Goal: Transaction & Acquisition: Book appointment/travel/reservation

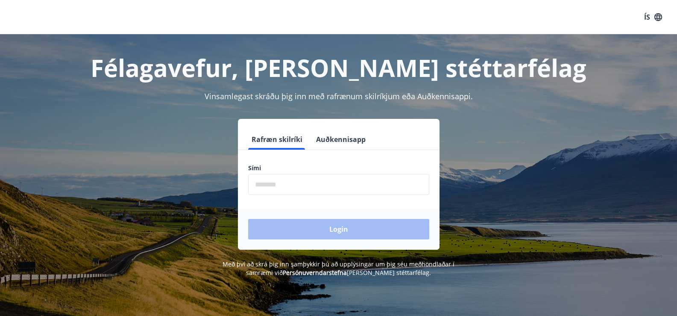
click at [290, 167] on label "Sími" at bounding box center [338, 168] width 181 height 9
click at [288, 192] on input "phone" at bounding box center [338, 184] width 181 height 21
type input "********"
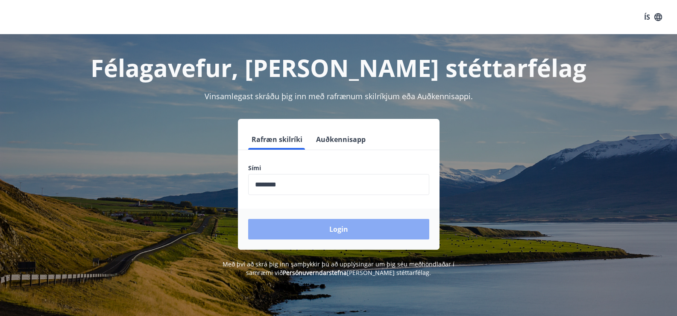
click at [310, 226] on button "Login" at bounding box center [338, 229] width 181 height 20
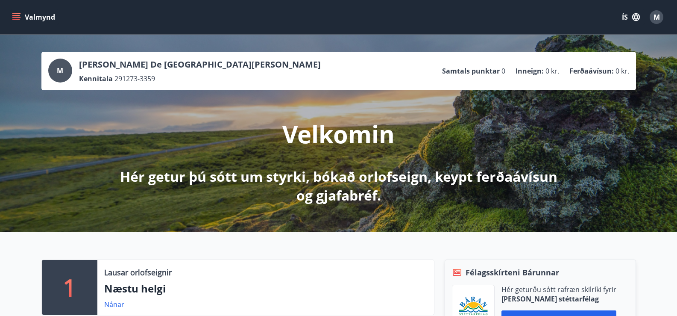
click at [14, 9] on button "Valmynd" at bounding box center [34, 16] width 48 height 15
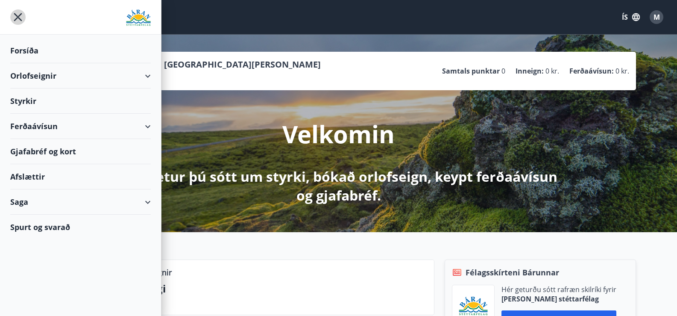
click at [17, 17] on icon "menu" at bounding box center [17, 16] width 15 height 15
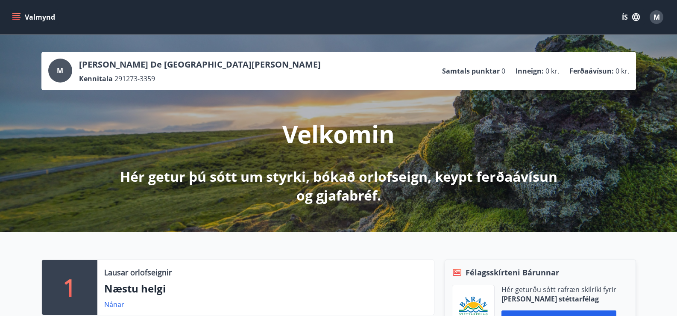
click at [60, 67] on span "M" at bounding box center [60, 70] width 6 height 9
click at [61, 69] on span "M" at bounding box center [60, 70] width 6 height 9
click at [657, 16] on span "M" at bounding box center [656, 16] width 6 height 9
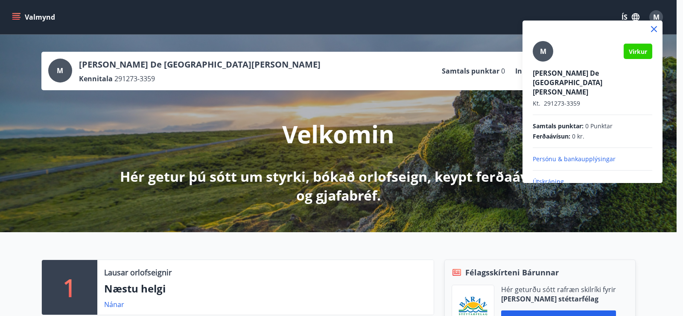
click at [628, 155] on p "Persónu & bankaupplýsingar" at bounding box center [593, 159] width 120 height 9
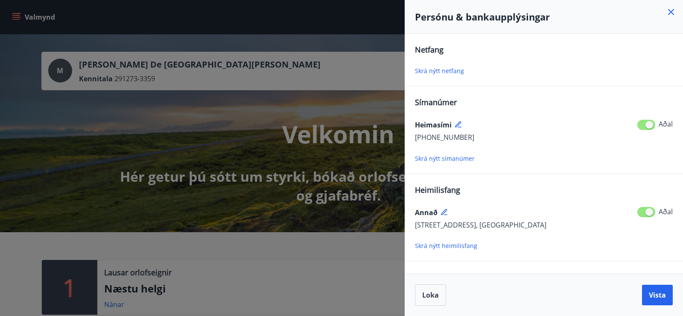
click at [524, 71] on div "Skrá nýtt netfang" at bounding box center [544, 70] width 258 height 10
click at [436, 71] on span "Skrá nýtt netfang" at bounding box center [439, 71] width 49 height 8
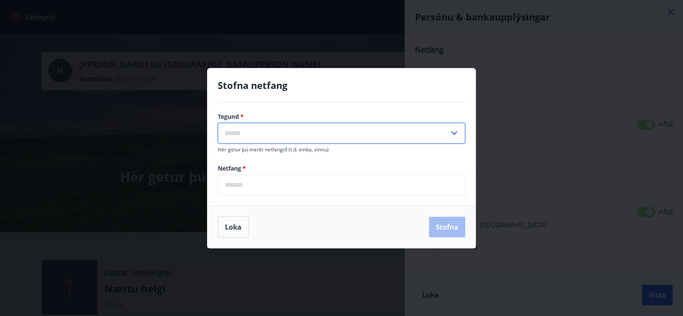
click at [251, 136] on input "text" at bounding box center [333, 133] width 231 height 21
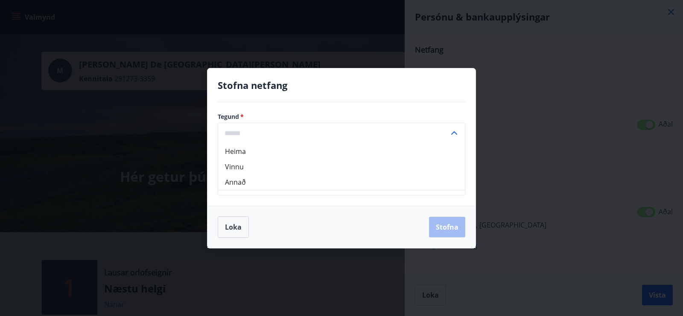
click at [228, 163] on li "Vinnu" at bounding box center [341, 166] width 247 height 15
type input "*****"
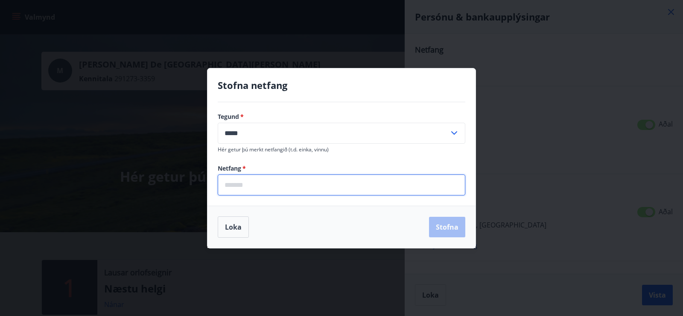
click at [250, 178] on input "email" at bounding box center [342, 184] width 248 height 21
type input "**********"
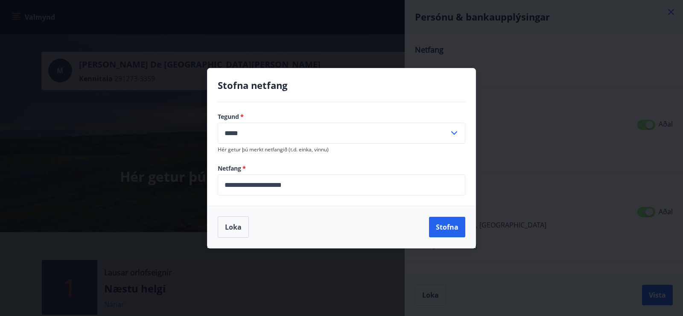
click at [454, 129] on icon at bounding box center [454, 133] width 10 height 10
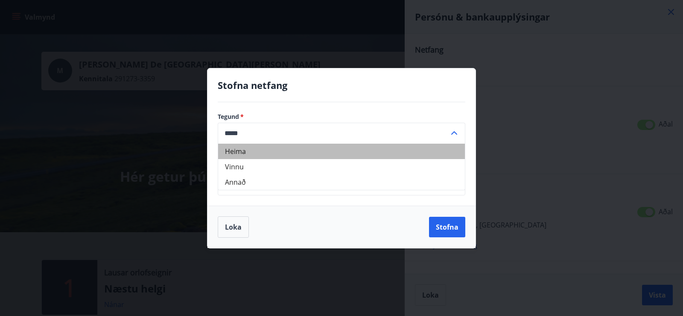
click at [240, 152] on li "Heima" at bounding box center [341, 150] width 247 height 15
type input "*****"
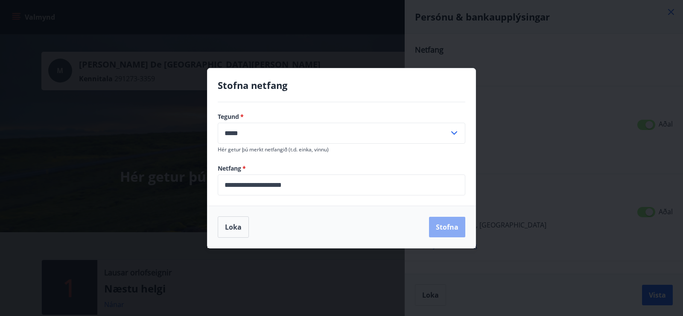
click at [447, 228] on button "Stofna" at bounding box center [447, 227] width 36 height 20
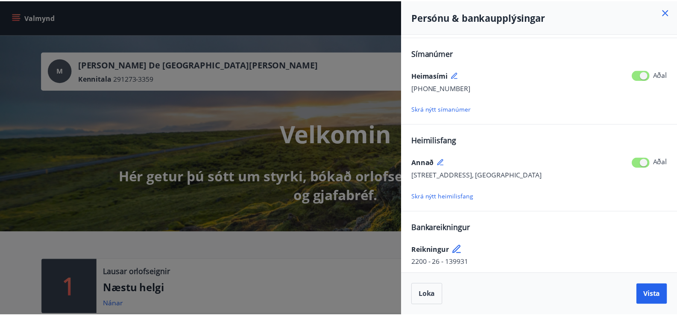
scroll to position [88, 0]
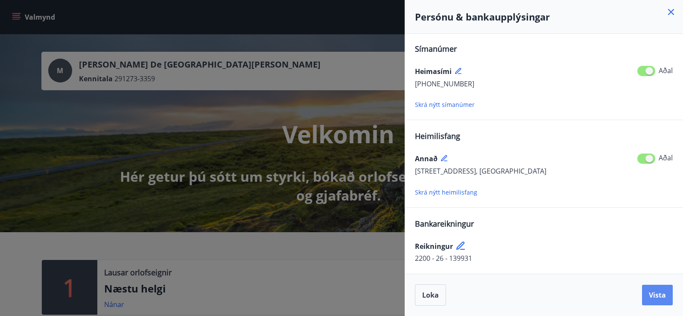
click at [666, 299] on button "Vista" at bounding box center [657, 294] width 31 height 20
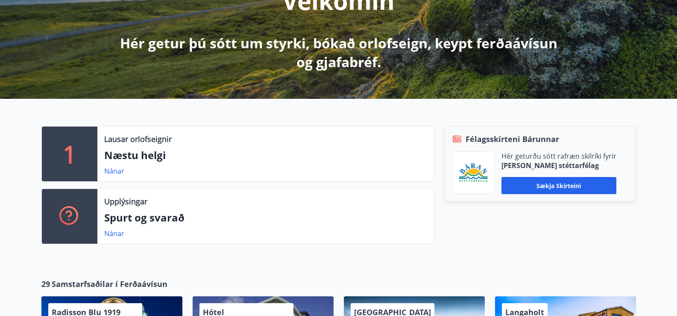
scroll to position [85, 0]
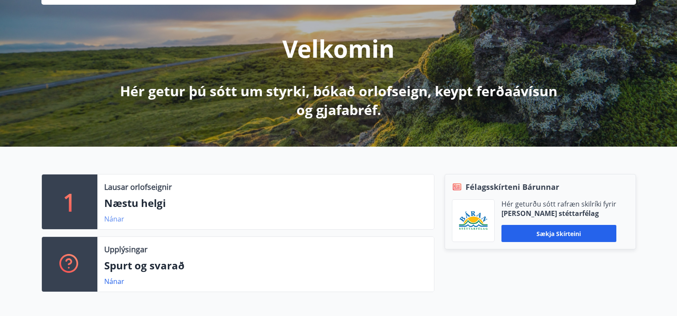
click at [113, 220] on link "Nánar" at bounding box center [114, 218] width 20 height 9
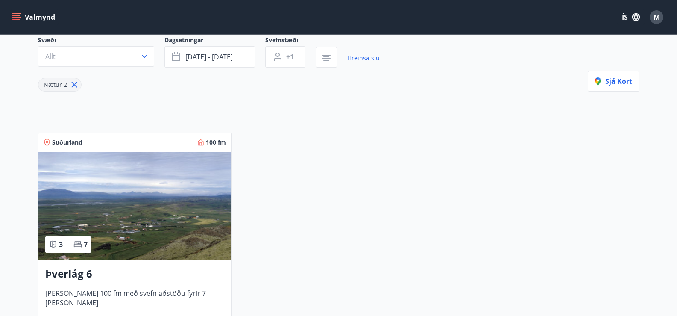
scroll to position [85, 0]
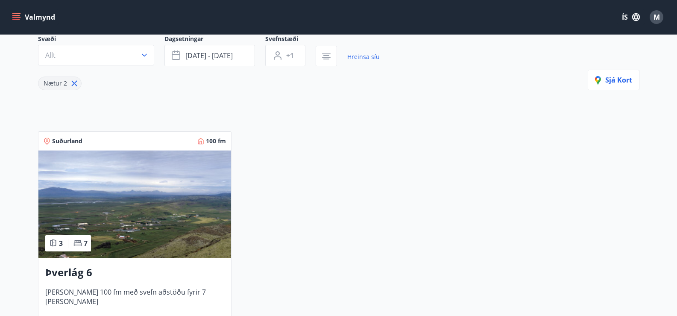
click at [73, 84] on icon at bounding box center [74, 84] width 6 height 6
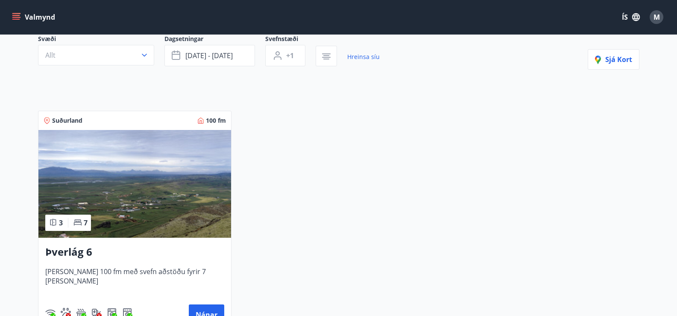
type input "*"
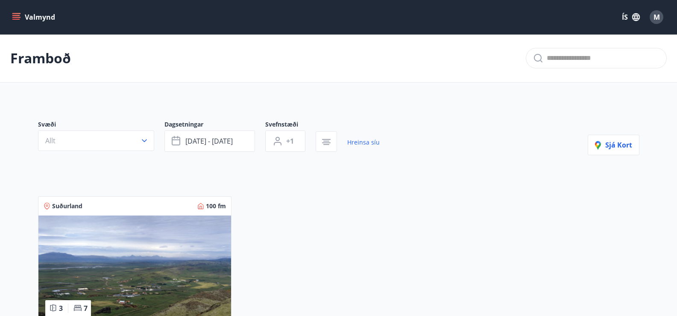
click at [14, 15] on icon "menu" at bounding box center [16, 15] width 8 height 1
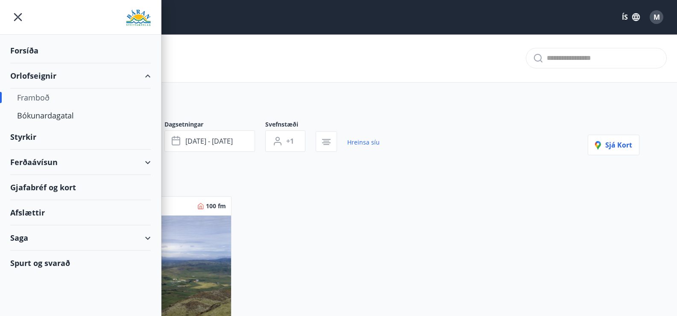
click at [37, 97] on div "Framboð" at bounding box center [80, 97] width 127 height 18
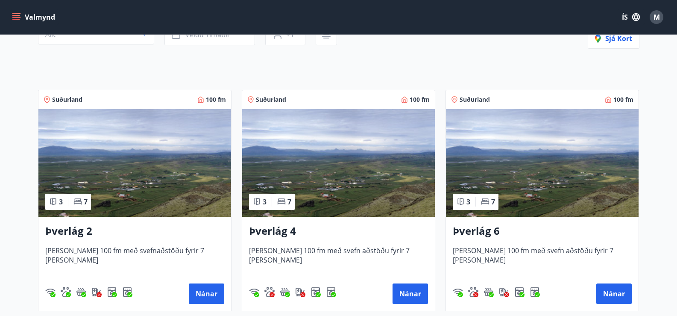
scroll to position [128, 0]
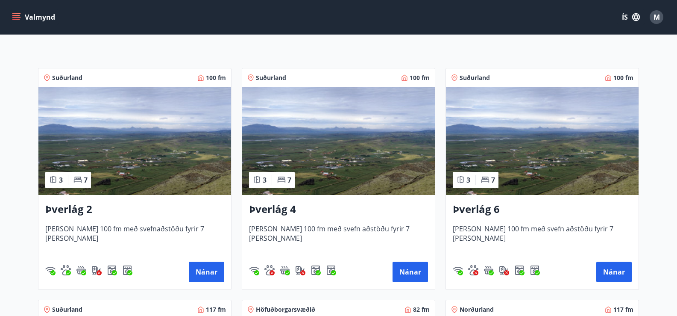
click at [525, 152] on img at bounding box center [542, 141] width 193 height 108
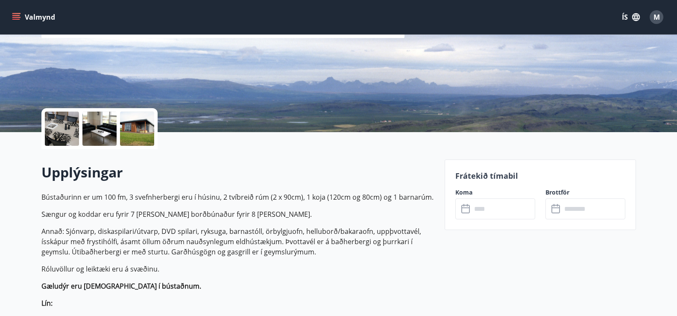
scroll to position [128, 0]
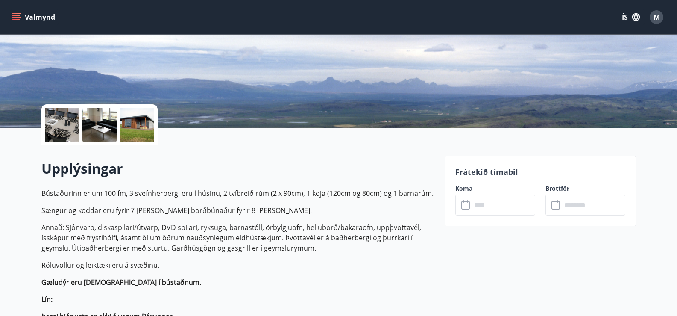
click at [465, 206] on icon at bounding box center [466, 205] width 10 height 10
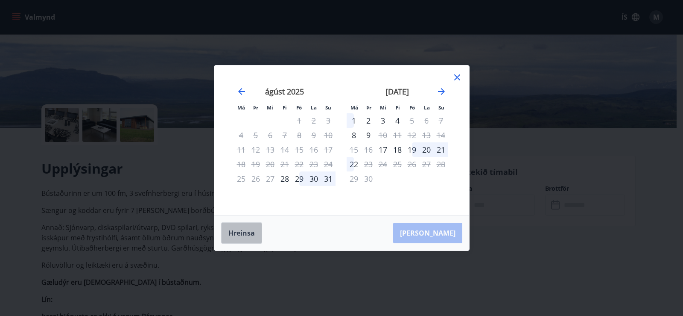
click at [242, 234] on button "Hreinsa" at bounding box center [241, 232] width 41 height 21
click at [445, 87] on icon "Move forward to switch to the next month." at bounding box center [441, 91] width 10 height 10
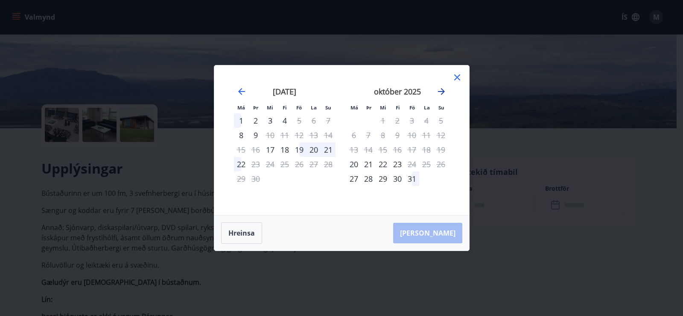
click at [445, 87] on icon "Move forward to switch to the next month." at bounding box center [441, 91] width 10 height 10
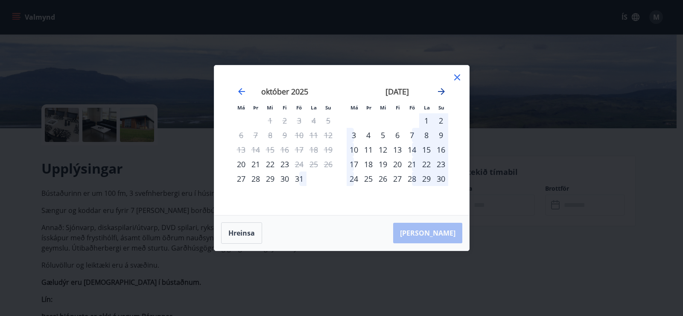
click at [445, 87] on icon "Move forward to switch to the next month." at bounding box center [441, 91] width 10 height 10
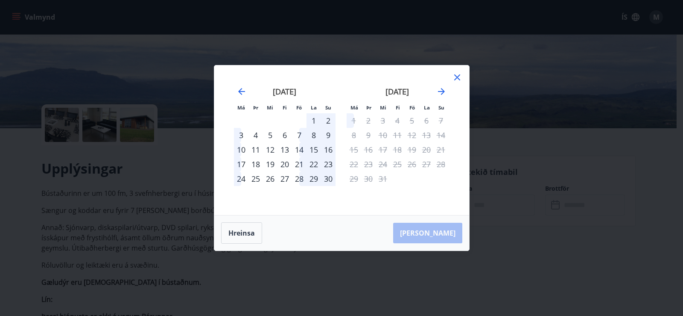
click at [299, 179] on div "28" at bounding box center [299, 178] width 15 height 15
click at [459, 74] on icon at bounding box center [457, 77] width 10 height 10
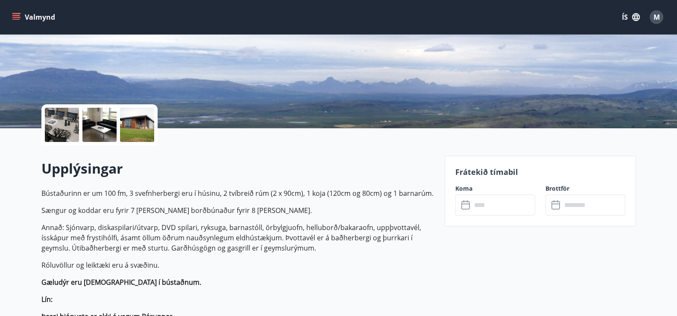
click at [465, 205] on icon at bounding box center [466, 205] width 10 height 10
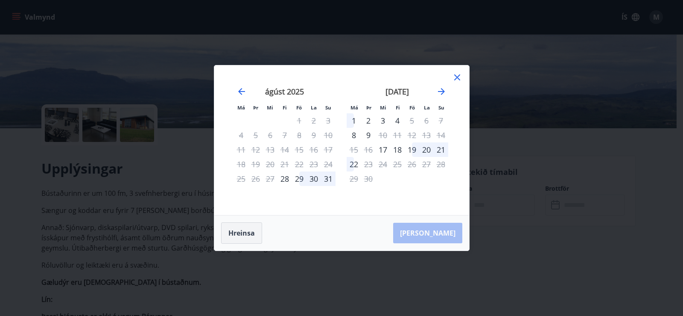
click at [241, 239] on button "Hreinsa" at bounding box center [241, 232] width 41 height 21
click at [459, 75] on icon at bounding box center [457, 77] width 10 height 10
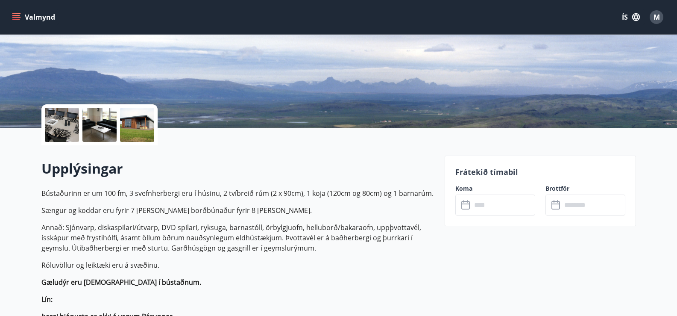
click at [20, 13] on icon "menu" at bounding box center [16, 13] width 9 height 1
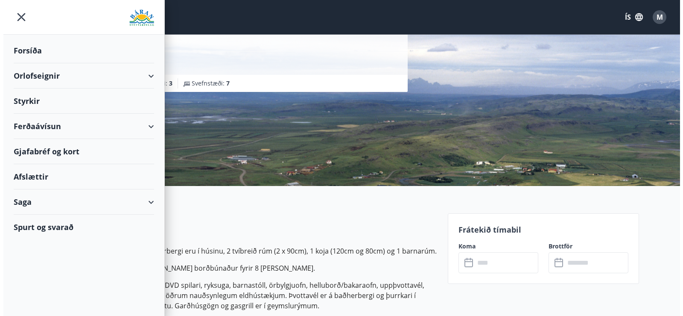
scroll to position [85, 0]
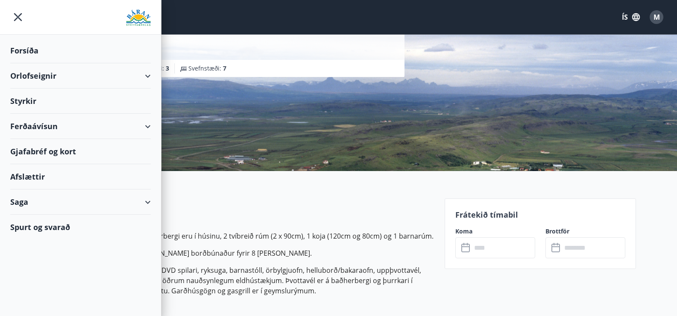
drag, startPoint x: 228, startPoint y: 116, endPoint x: 238, endPoint y: 119, distance: 10.3
click at [230, 116] on div "Þverlág 6 Þverlág 6 - 846 Flúðum Stærð : 100 m2 [GEOGRAPHIC_DATA] : 3 Svefnstæð…" at bounding box center [239, 43] width 396 height 256
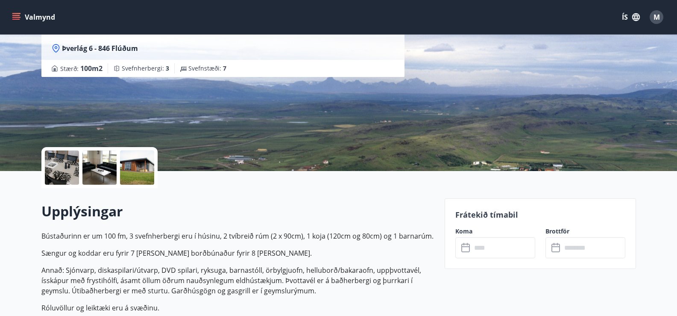
click at [463, 249] on icon at bounding box center [466, 248] width 10 height 10
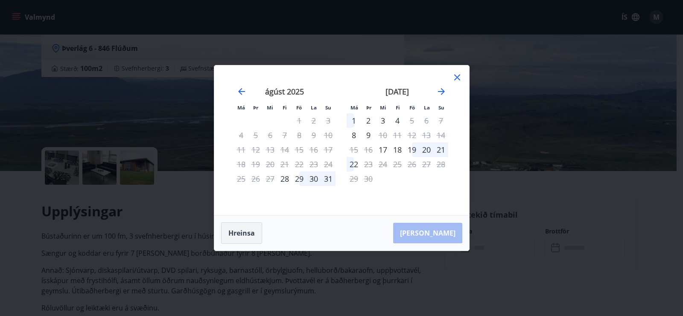
click at [240, 235] on button "Hreinsa" at bounding box center [241, 232] width 41 height 21
click at [441, 89] on icon "Move forward to switch to the next month." at bounding box center [441, 91] width 10 height 10
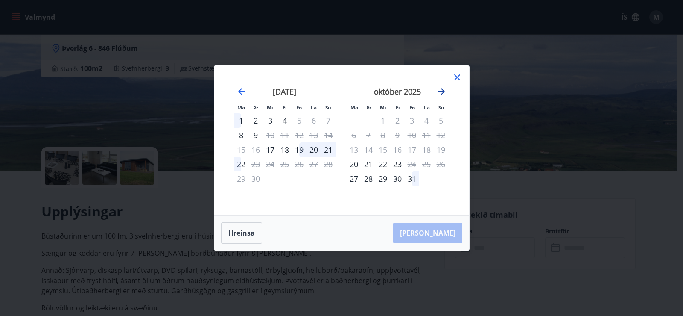
click at [441, 89] on icon "Move forward to switch to the next month." at bounding box center [441, 91] width 10 height 10
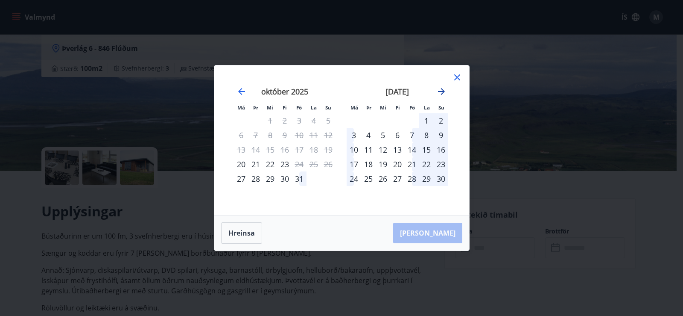
click at [440, 88] on icon "Move forward to switch to the next month." at bounding box center [441, 91] width 10 height 10
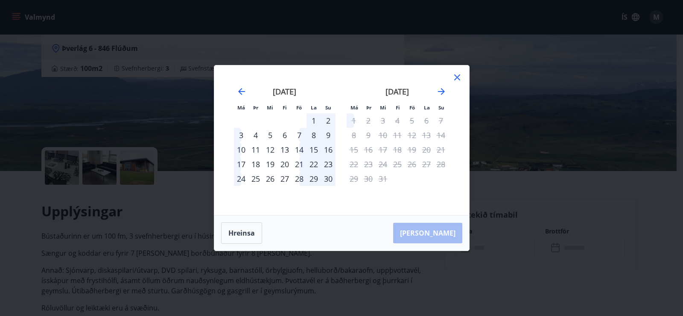
click at [299, 182] on div "28" at bounding box center [299, 178] width 15 height 15
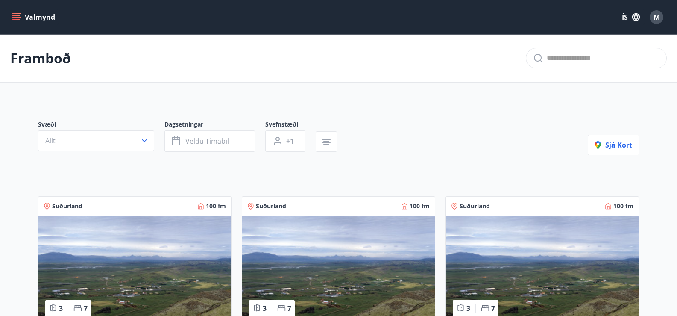
click at [509, 263] on img at bounding box center [542, 269] width 193 height 108
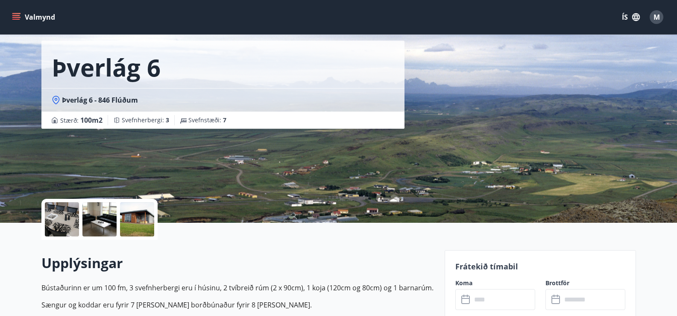
scroll to position [128, 0]
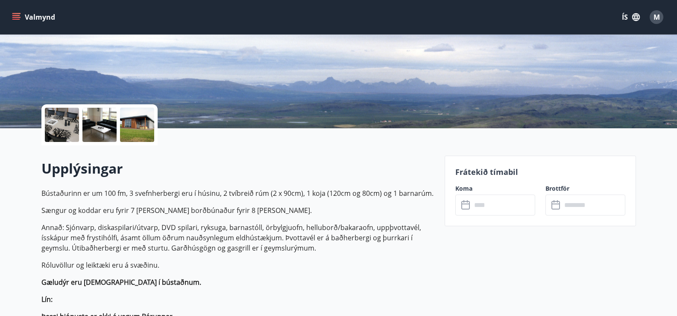
click at [469, 204] on icon at bounding box center [466, 205] width 10 height 10
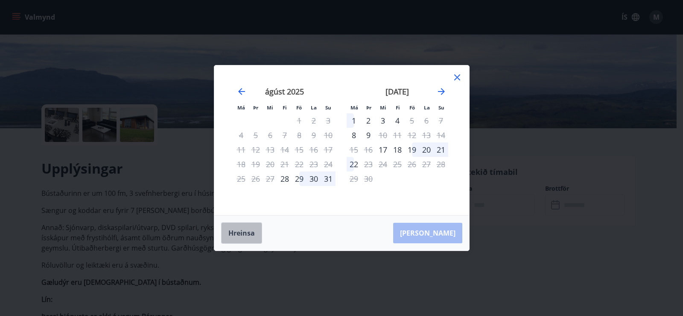
click at [237, 237] on button "Hreinsa" at bounding box center [241, 232] width 41 height 21
click at [443, 86] on div "[DATE] 1 2 3 4 5 6 7 8 9 10 11 12 13 14 15 16 17 18 19 20 21 22 23 24 25 26 27 …" at bounding box center [342, 140] width 234 height 129
click at [440, 90] on icon "Move forward to switch to the next month." at bounding box center [441, 91] width 10 height 10
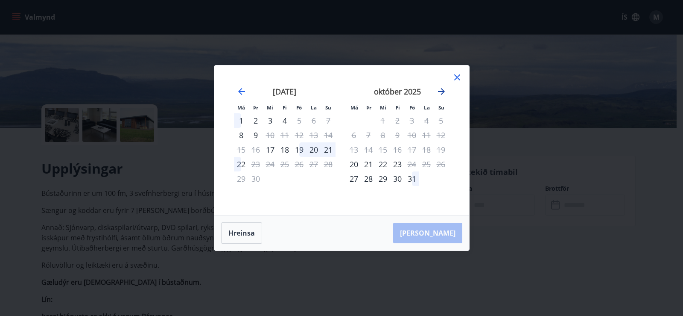
click at [440, 90] on icon "Move forward to switch to the next month." at bounding box center [441, 91] width 10 height 10
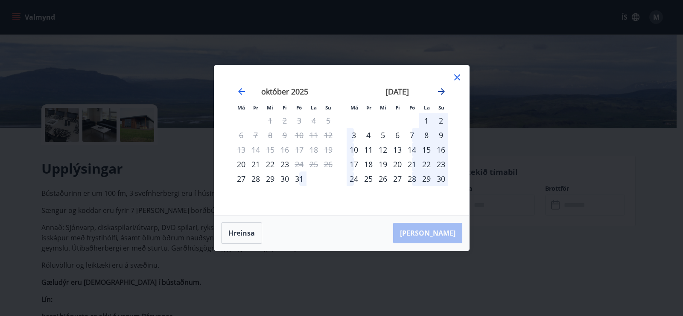
click at [440, 90] on icon "Move forward to switch to the next month." at bounding box center [441, 91] width 10 height 10
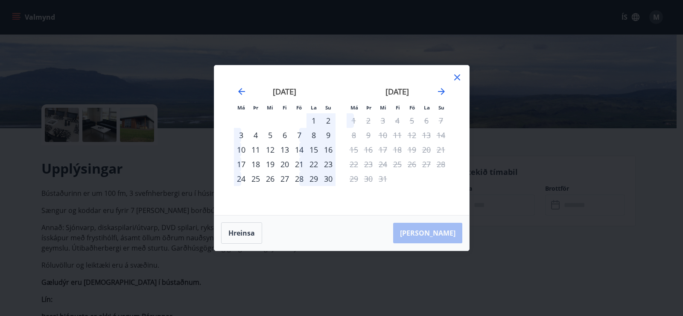
click at [329, 178] on div "30" at bounding box center [328, 178] width 15 height 15
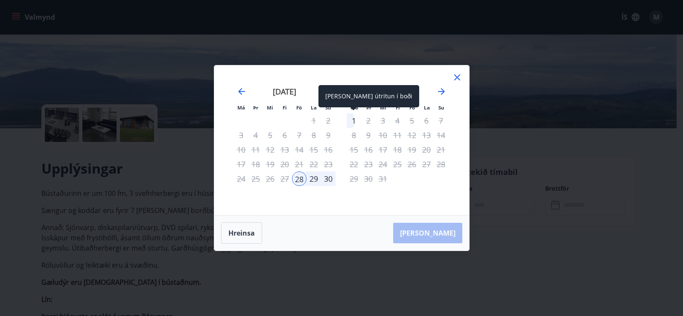
drag, startPoint x: 354, startPoint y: 119, endPoint x: 353, endPoint y: 125, distance: 5.7
click at [354, 120] on div "1" at bounding box center [354, 120] width 15 height 15
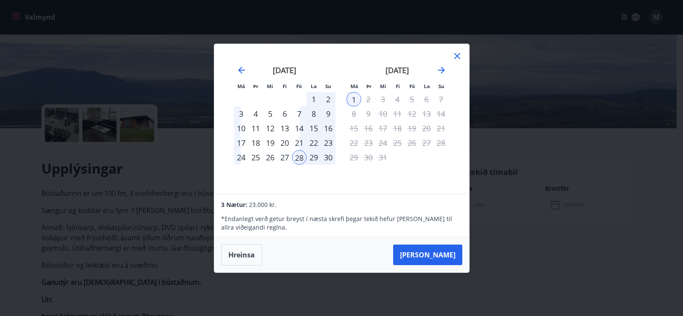
click at [329, 153] on div "30" at bounding box center [328, 157] width 15 height 15
click at [302, 158] on div "28" at bounding box center [299, 157] width 15 height 15
click at [252, 252] on button "Hreinsa" at bounding box center [241, 254] width 41 height 21
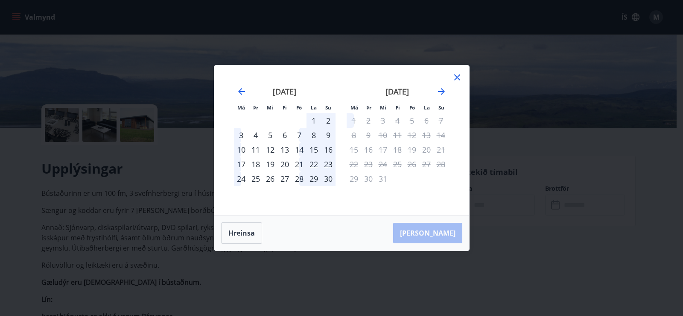
click at [460, 78] on icon at bounding box center [457, 77] width 10 height 10
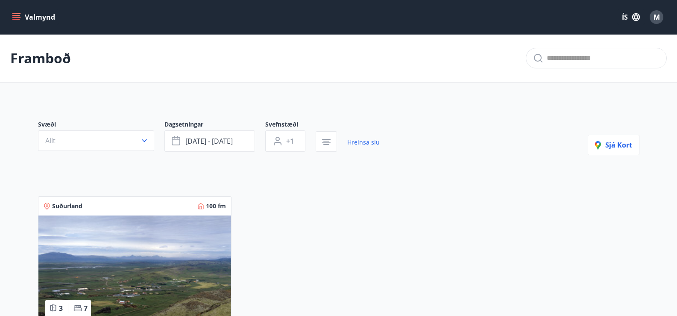
type input "*"
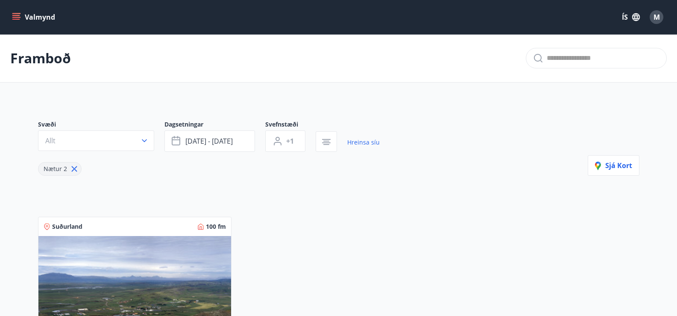
scroll to position [85, 0]
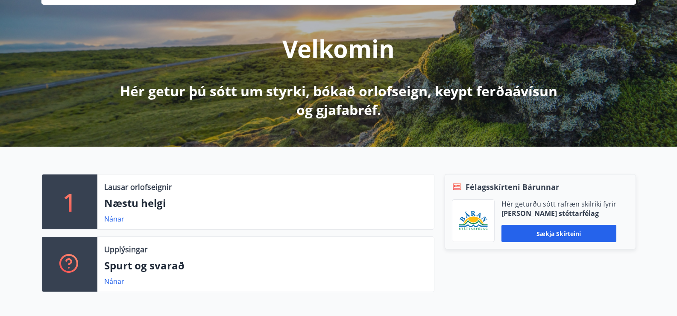
scroll to position [128, 0]
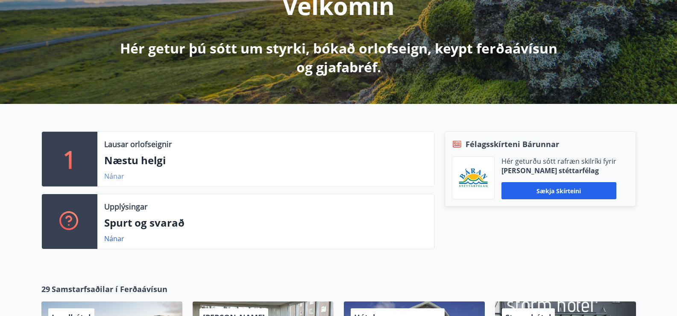
click at [114, 174] on link "Nánar" at bounding box center [114, 175] width 20 height 9
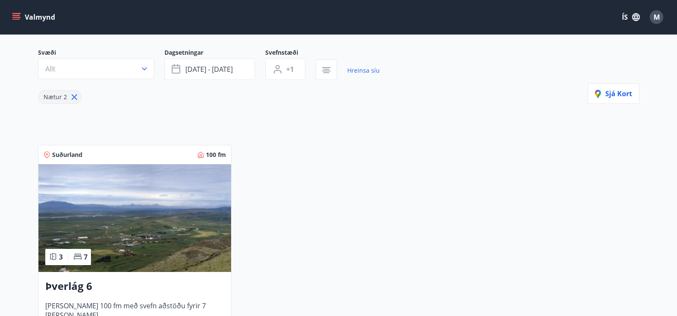
scroll to position [85, 0]
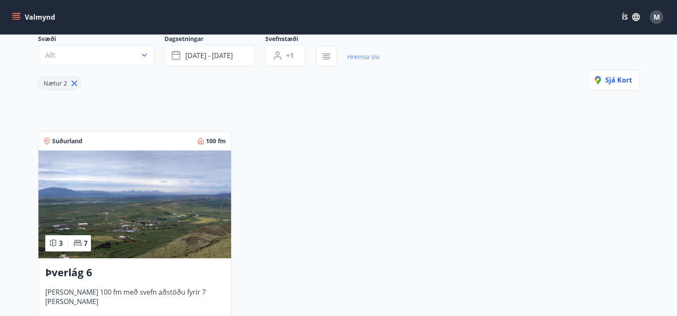
click at [365, 55] on link "Hreinsa síu" at bounding box center [363, 56] width 32 height 19
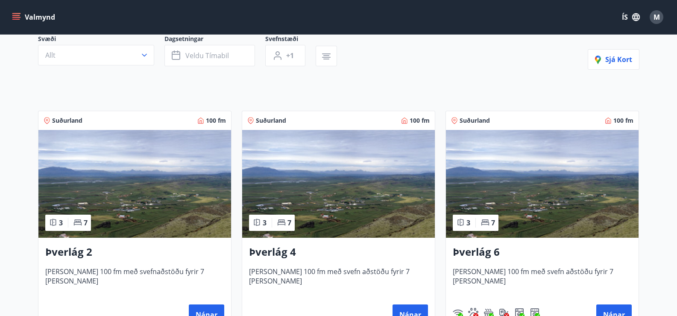
type input "*"
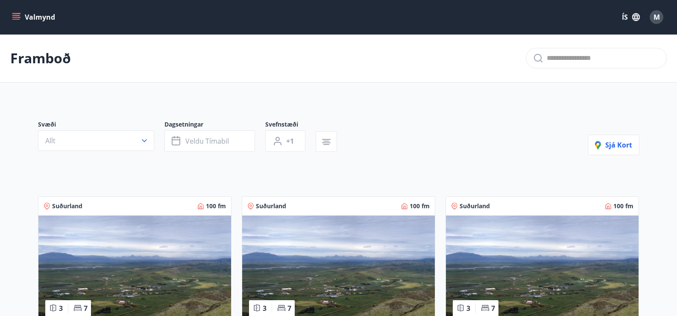
click at [124, 273] on img at bounding box center [134, 269] width 193 height 108
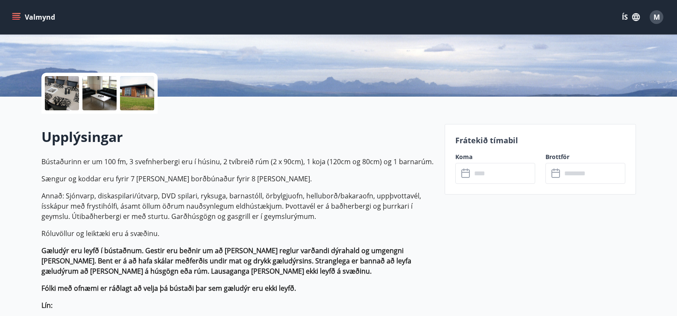
scroll to position [171, 0]
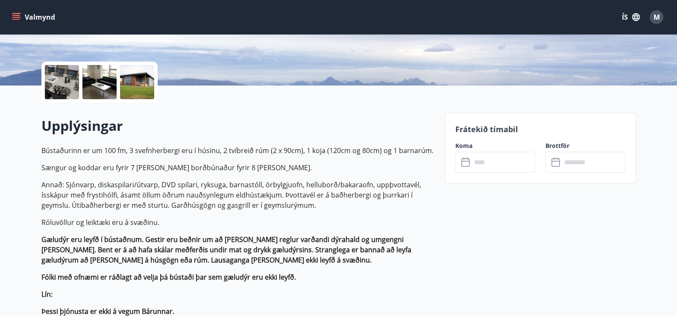
click at [466, 163] on icon at bounding box center [466, 162] width 10 height 10
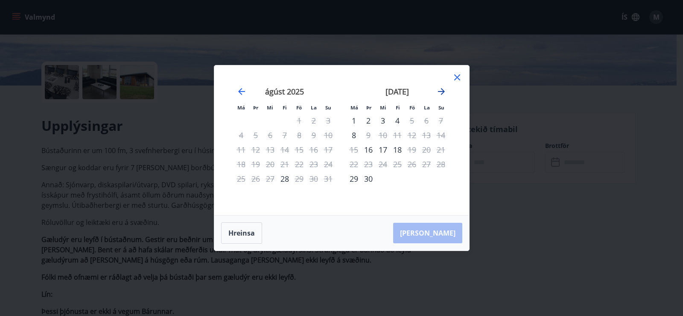
click at [441, 91] on icon "Move forward to switch to the next month." at bounding box center [441, 91] width 10 height 10
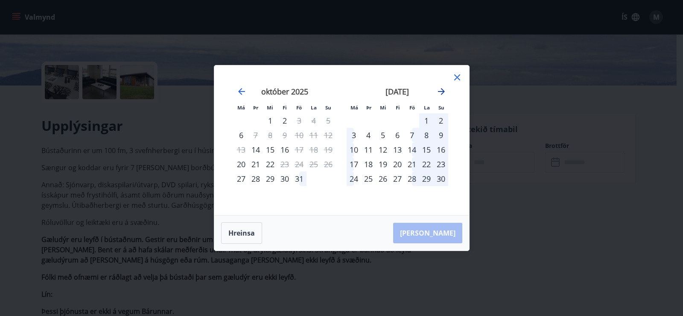
click at [441, 91] on icon "Move forward to switch to the next month." at bounding box center [441, 91] width 10 height 10
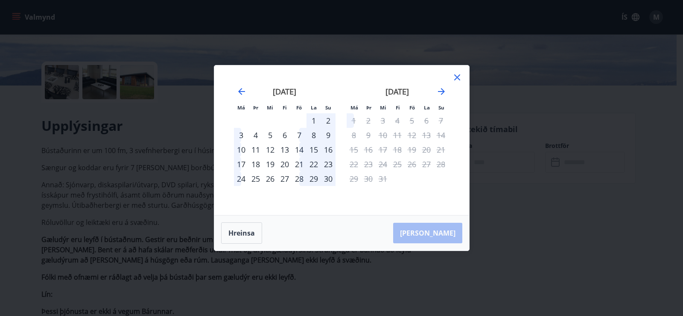
click at [299, 177] on div "28" at bounding box center [299, 178] width 15 height 15
click at [299, 176] on div "28" at bounding box center [299, 178] width 15 height 15
click at [318, 180] on div "29" at bounding box center [314, 178] width 15 height 15
click at [247, 232] on button "Hreinsa" at bounding box center [241, 232] width 41 height 21
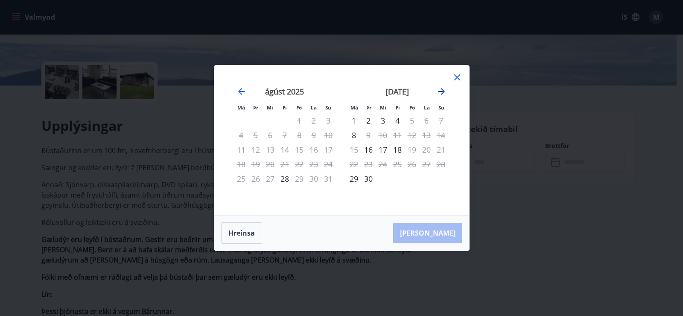
click at [442, 90] on icon "Move forward to switch to the next month." at bounding box center [441, 91] width 7 height 7
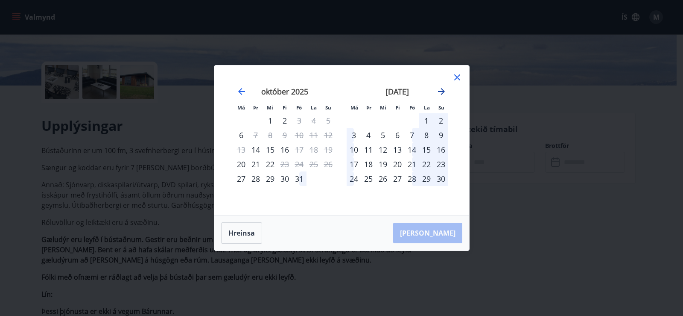
click at [443, 90] on icon "Move forward to switch to the next month." at bounding box center [441, 91] width 10 height 10
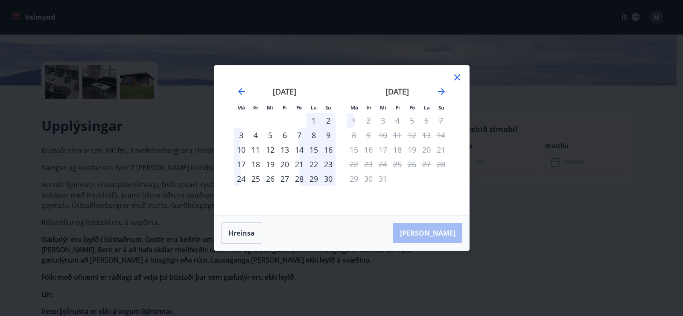
click at [301, 181] on div "28" at bounding box center [299, 178] width 15 height 15
click at [456, 78] on icon at bounding box center [457, 77] width 10 height 10
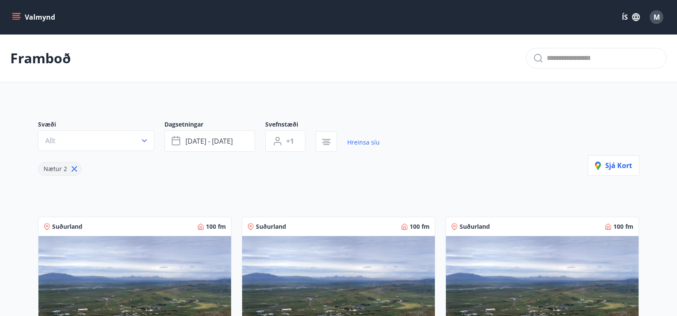
type input "*"
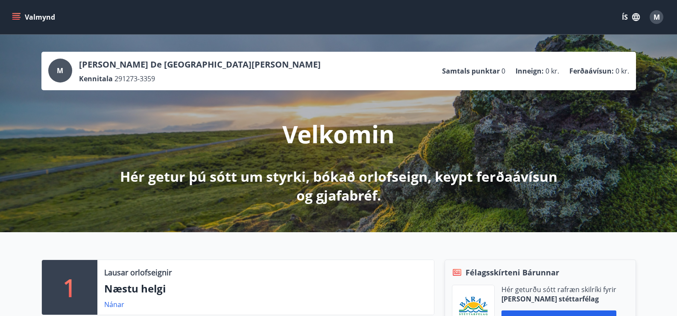
click at [14, 16] on icon "menu" at bounding box center [16, 17] width 9 height 9
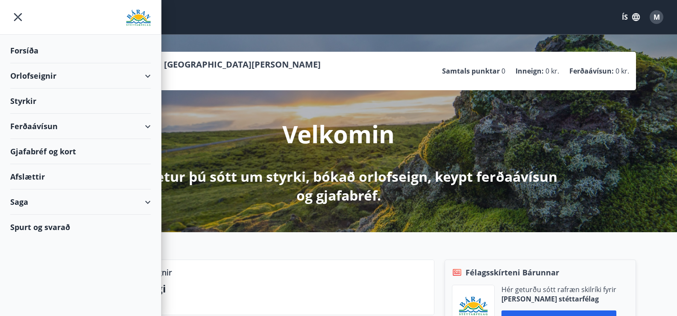
click at [25, 76] on div "Orlofseignir" at bounding box center [80, 75] width 141 height 25
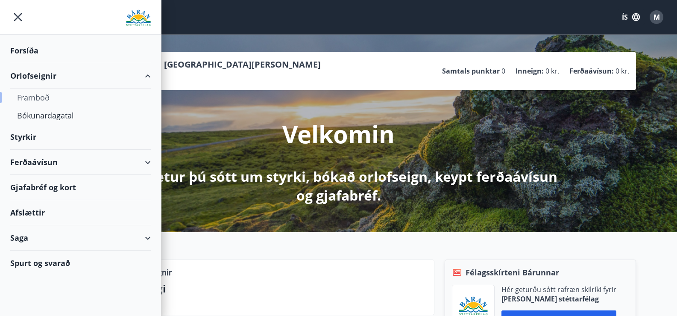
click at [33, 98] on div "Framboð" at bounding box center [80, 97] width 127 height 18
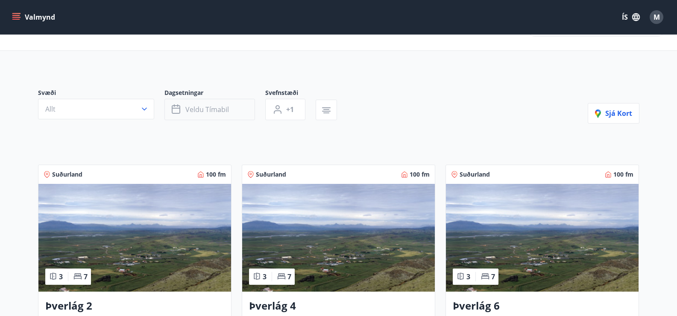
scroll to position [128, 0]
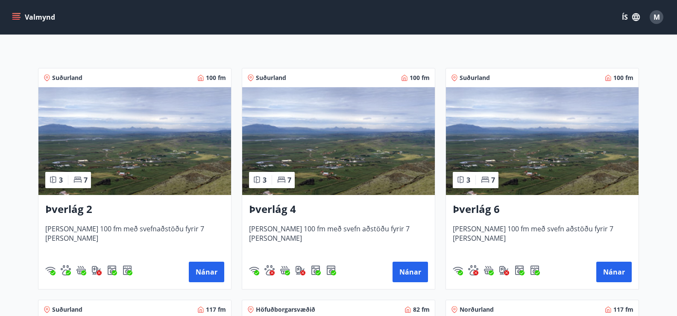
click at [530, 137] on img at bounding box center [542, 141] width 193 height 108
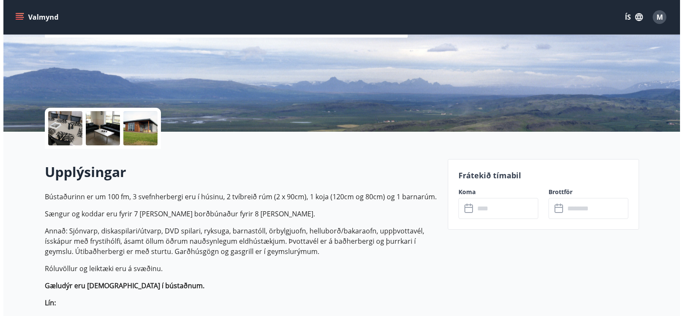
scroll to position [128, 0]
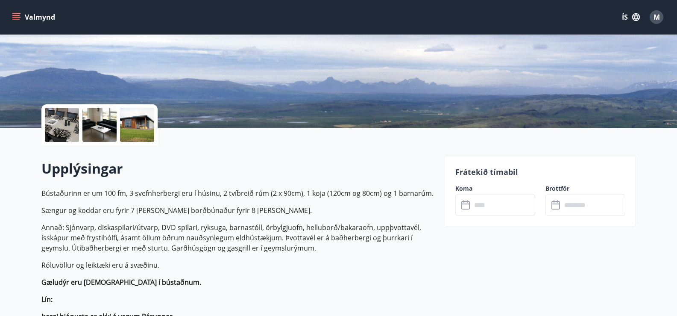
click at [463, 202] on icon at bounding box center [466, 205] width 10 height 10
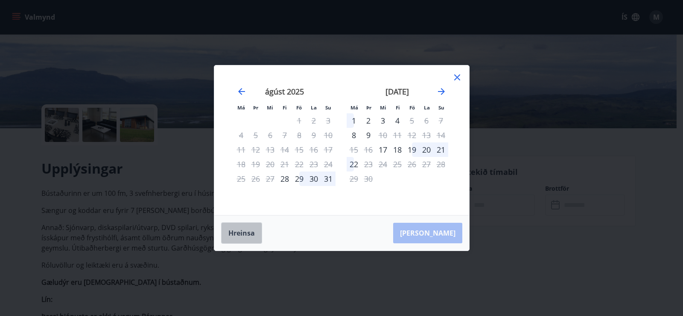
drag, startPoint x: 249, startPoint y: 231, endPoint x: 347, endPoint y: 155, distance: 123.9
click at [249, 230] on button "Hreinsa" at bounding box center [241, 232] width 41 height 21
click at [442, 94] on icon "Move forward to switch to the next month." at bounding box center [441, 91] width 10 height 10
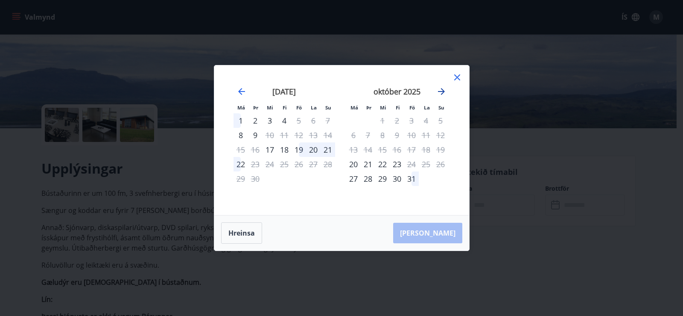
click at [442, 94] on icon "Move forward to switch to the next month." at bounding box center [441, 91] width 10 height 10
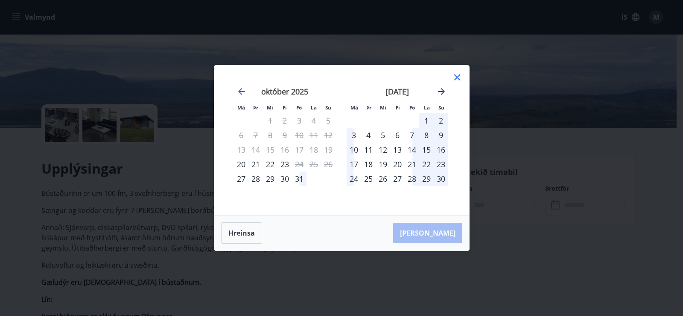
click at [442, 94] on icon "Move forward to switch to the next month." at bounding box center [441, 91] width 10 height 10
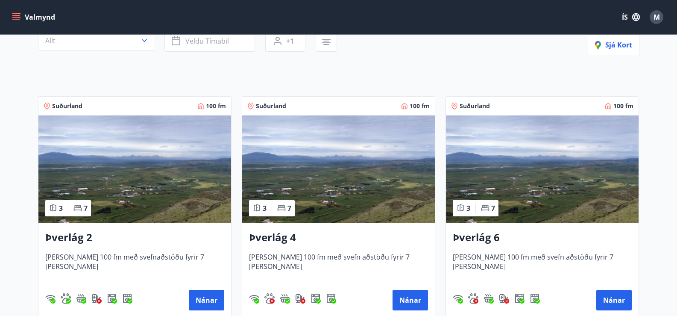
scroll to position [128, 0]
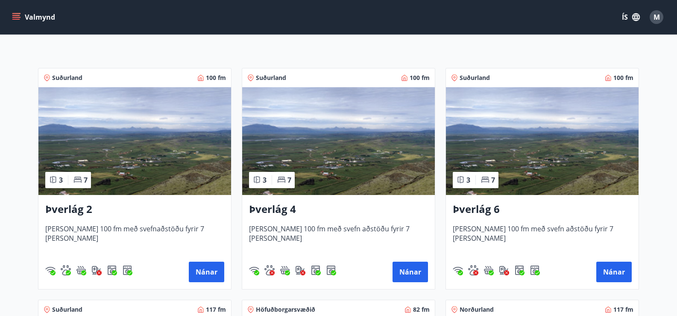
click at [369, 157] on img at bounding box center [338, 141] width 193 height 108
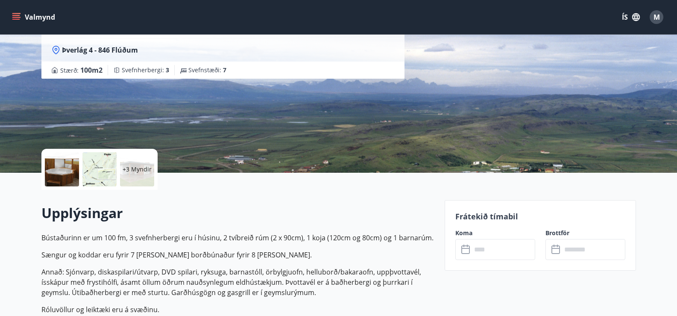
scroll to position [85, 0]
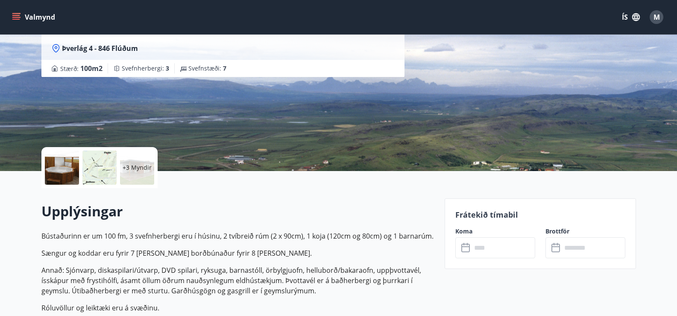
click at [466, 251] on icon at bounding box center [466, 248] width 10 height 10
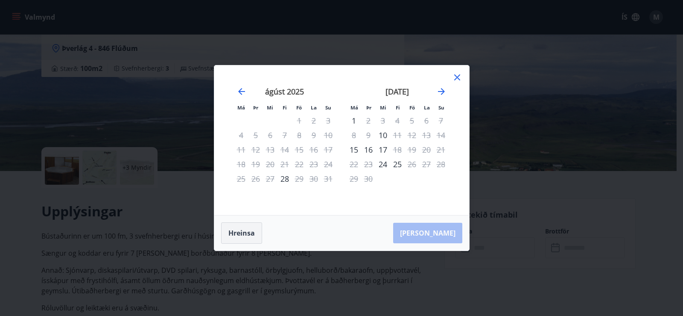
click at [243, 235] on button "Hreinsa" at bounding box center [241, 232] width 41 height 21
click at [444, 91] on icon "Move forward to switch to the next month." at bounding box center [441, 91] width 7 height 7
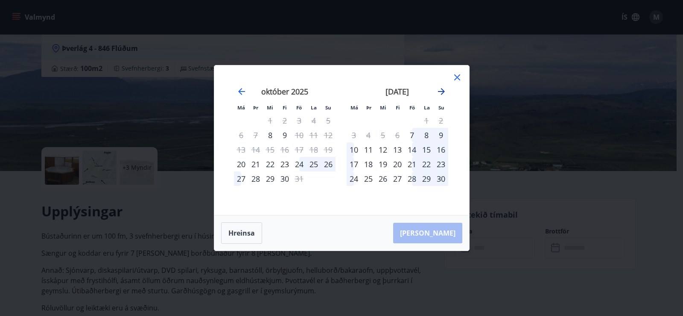
click at [445, 88] on icon "Move forward to switch to the next month." at bounding box center [441, 91] width 10 height 10
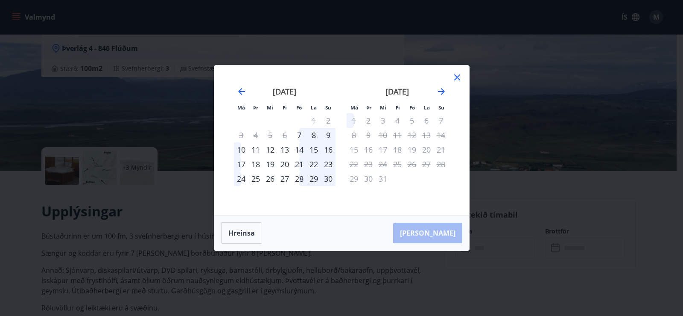
click at [457, 78] on icon at bounding box center [457, 77] width 10 height 10
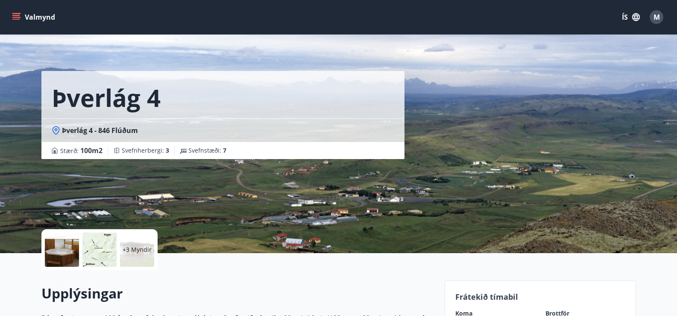
scroll to position [0, 0]
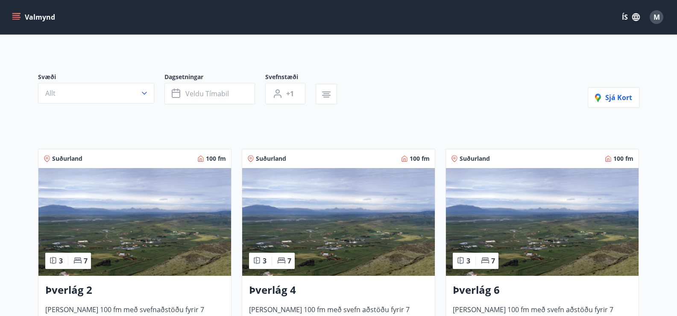
scroll to position [214, 0]
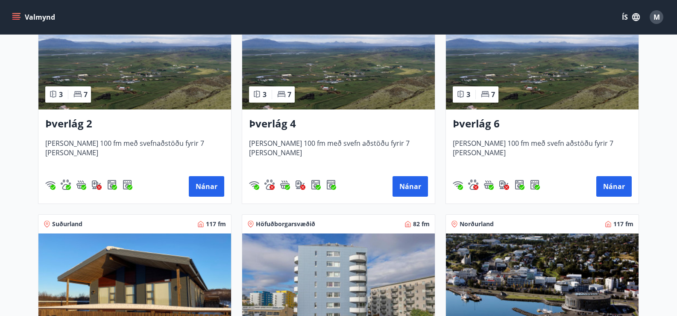
click at [143, 78] on img at bounding box center [134, 56] width 193 height 108
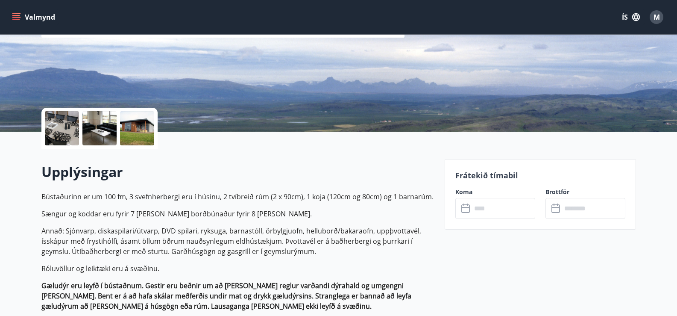
scroll to position [128, 0]
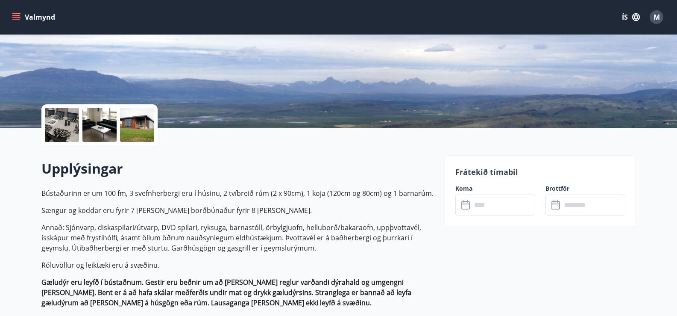
click at [464, 205] on icon at bounding box center [466, 205] width 10 height 10
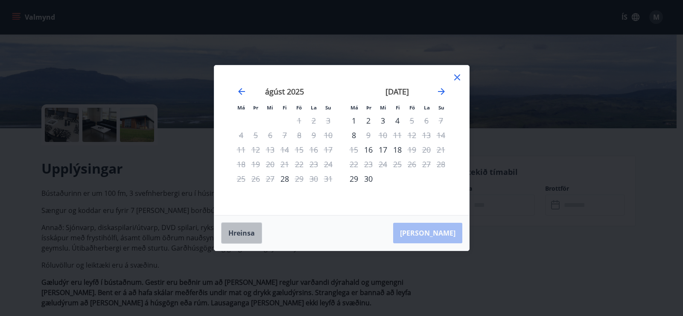
click at [240, 235] on button "Hreinsa" at bounding box center [241, 232] width 41 height 21
click at [445, 92] on icon "Move forward to switch to the next month." at bounding box center [441, 91] width 10 height 10
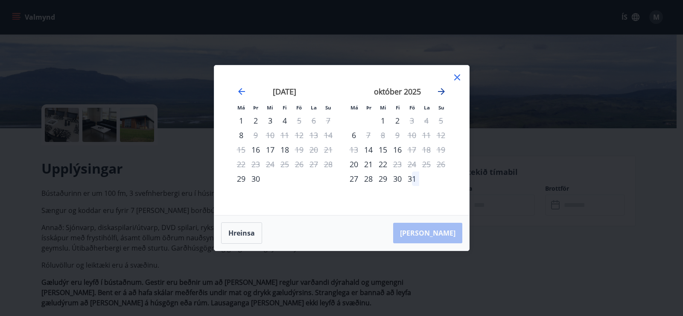
click at [445, 91] on icon "Move forward to switch to the next month." at bounding box center [441, 91] width 10 height 10
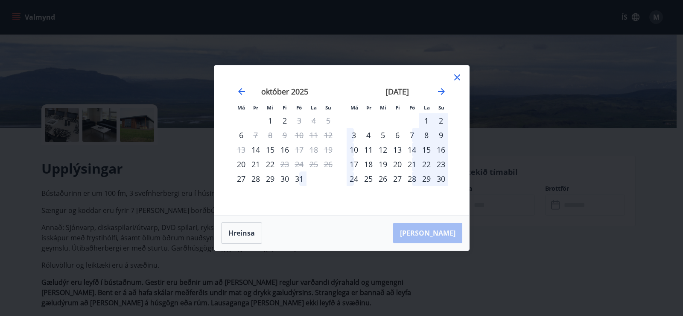
click at [455, 76] on icon at bounding box center [457, 77] width 10 height 10
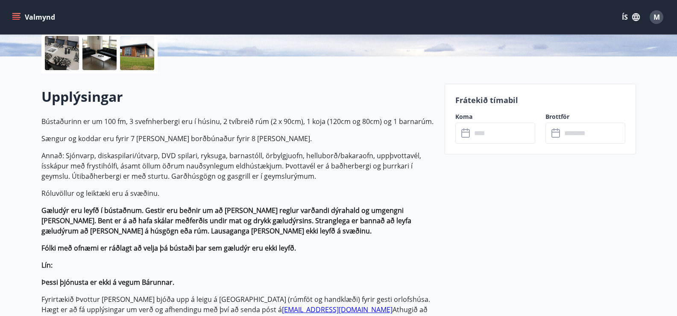
scroll to position [85, 0]
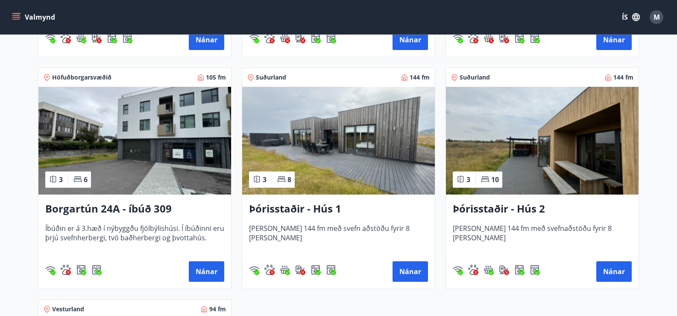
scroll to position [599, 0]
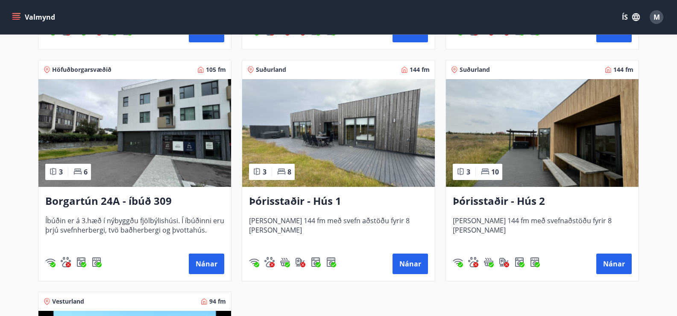
click at [357, 124] on img at bounding box center [338, 133] width 193 height 108
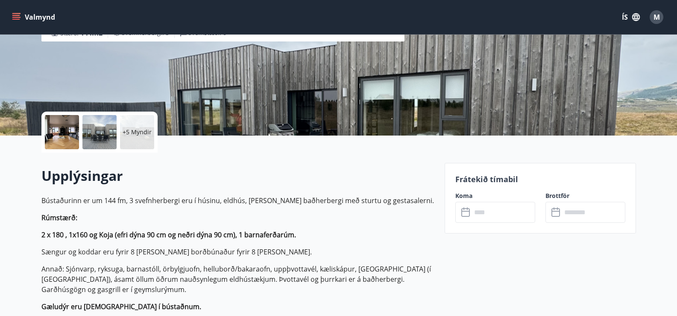
scroll to position [128, 0]
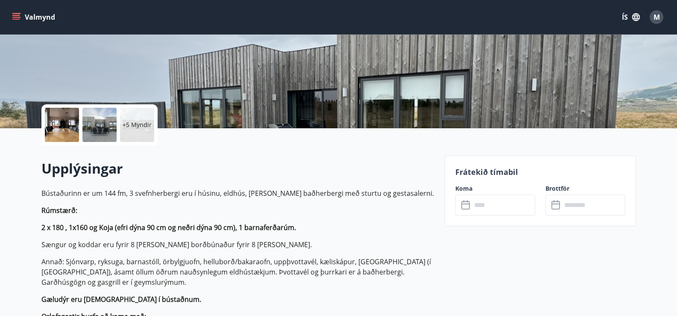
click at [466, 208] on icon at bounding box center [466, 205] width 10 height 10
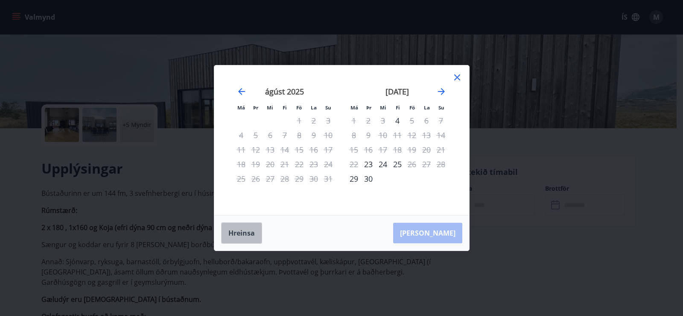
click at [237, 230] on button "Hreinsa" at bounding box center [241, 232] width 41 height 21
click at [442, 89] on icon "Move forward to switch to the next month." at bounding box center [441, 91] width 7 height 7
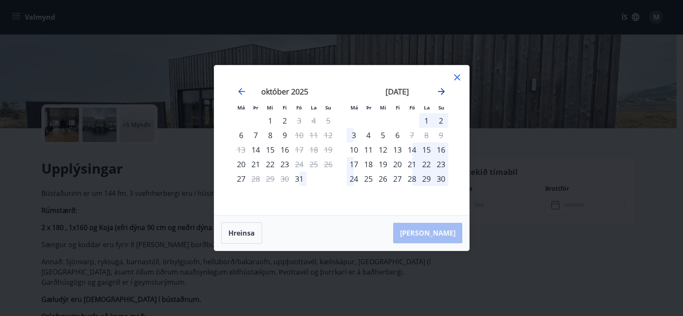
click at [442, 89] on icon "Move forward to switch to the next month." at bounding box center [441, 91] width 7 height 7
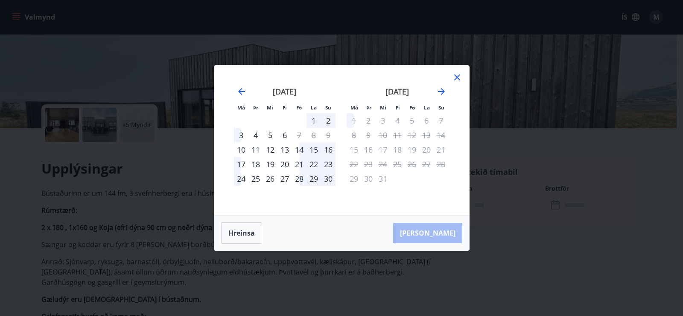
click at [458, 76] on icon at bounding box center [457, 77] width 10 height 10
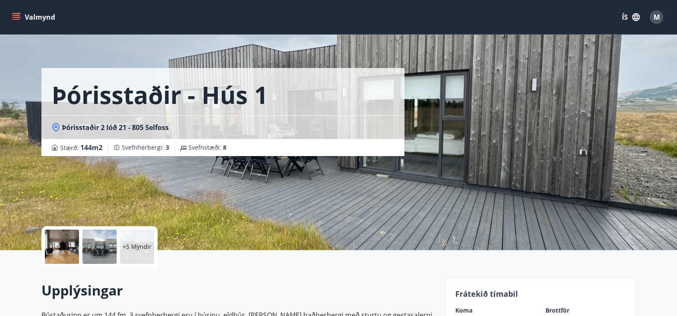
scroll to position [0, 0]
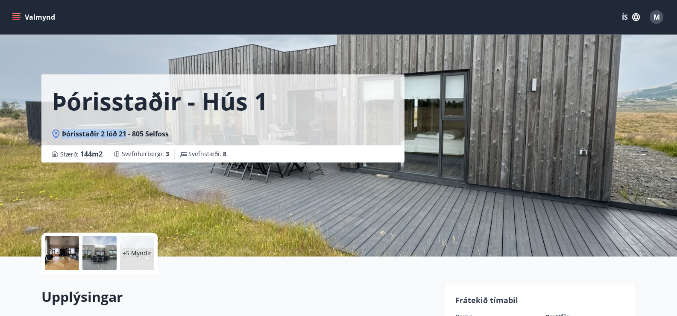
drag, startPoint x: 126, startPoint y: 132, endPoint x: 56, endPoint y: 131, distance: 70.5
click at [56, 131] on div "Þórisstaðir 2 lóð 21 - 805 Selfoss" at bounding box center [223, 133] width 343 height 9
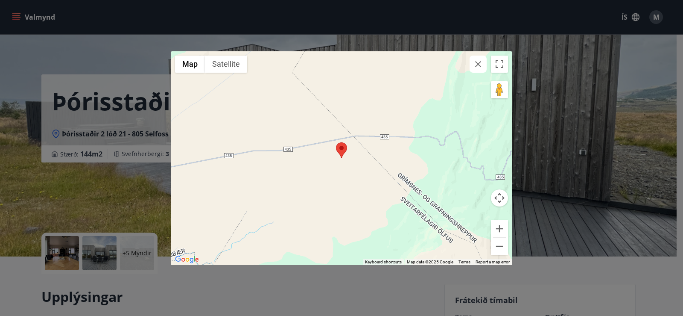
drag, startPoint x: 71, startPoint y: 133, endPoint x: 266, endPoint y: 202, distance: 207.1
click at [266, 202] on div at bounding box center [342, 158] width 342 height 214
drag, startPoint x: 553, startPoint y: 111, endPoint x: 618, endPoint y: 114, distance: 65.0
click at [617, 114] on div "← Move left → Move right ↑ Move up ↓ Move down + Zoom in - Zoom out Home Jump l…" at bounding box center [341, 158] width 683 height 316
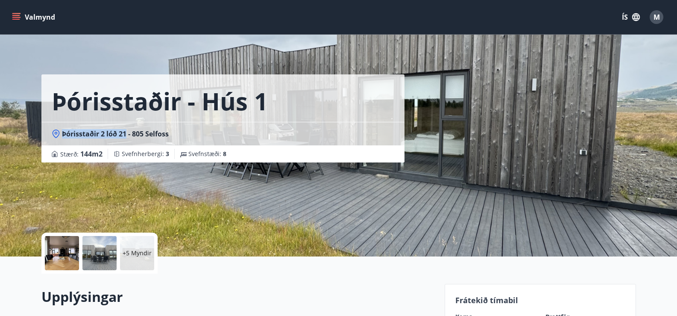
drag, startPoint x: 126, startPoint y: 132, endPoint x: 63, endPoint y: 127, distance: 63.0
click at [63, 127] on div "Þórisstaðir 2 lóð 21 - 805 Selfoss" at bounding box center [222, 133] width 363 height 23
copy span "Þórisstaðir 2 lóð 21"
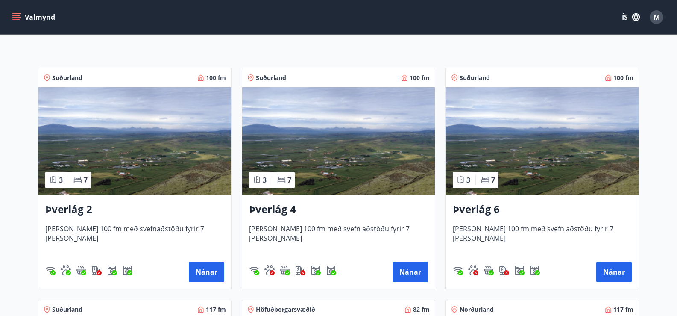
click at [178, 142] on img at bounding box center [134, 141] width 193 height 108
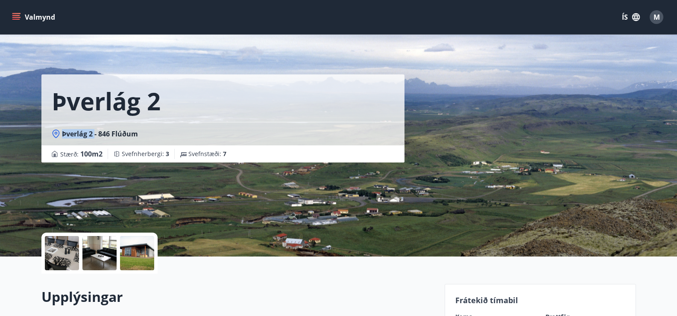
drag, startPoint x: 94, startPoint y: 133, endPoint x: 60, endPoint y: 132, distance: 34.2
click at [60, 132] on div "Þverlág 2 - 846 Flúðum" at bounding box center [223, 133] width 343 height 9
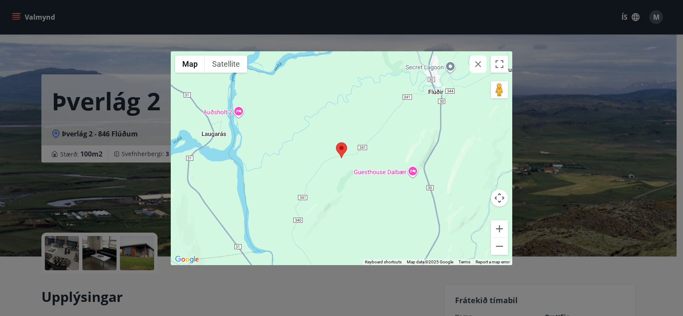
drag, startPoint x: 72, startPoint y: 134, endPoint x: 143, endPoint y: 61, distance: 100.9
click at [143, 60] on div "← Move left → Move right ↑ Move up ↓ Move down + Zoom in - Zoom out Home Jump l…" at bounding box center [341, 158] width 683 height 316
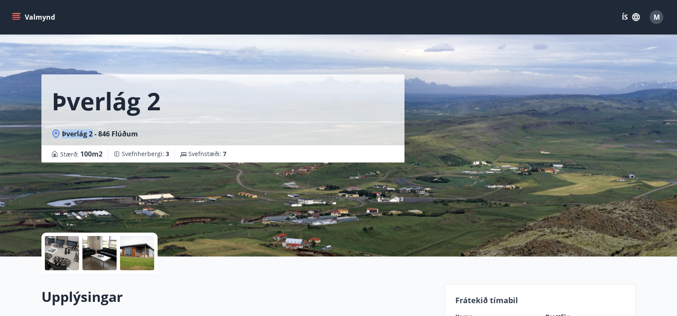
drag, startPoint x: 93, startPoint y: 135, endPoint x: 61, endPoint y: 129, distance: 32.1
click at [62, 129] on span "Þverlág 2 - 846 Flúðum" at bounding box center [100, 133] width 76 height 9
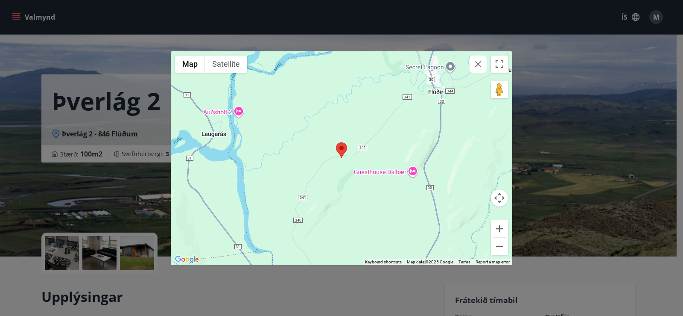
drag, startPoint x: 72, startPoint y: 133, endPoint x: 154, endPoint y: 55, distance: 113.6
click at [155, 54] on div "← Move left → Move right ↑ Move up ↓ Move down + Zoom in - Zoom out Home Jump l…" at bounding box center [341, 158] width 683 height 316
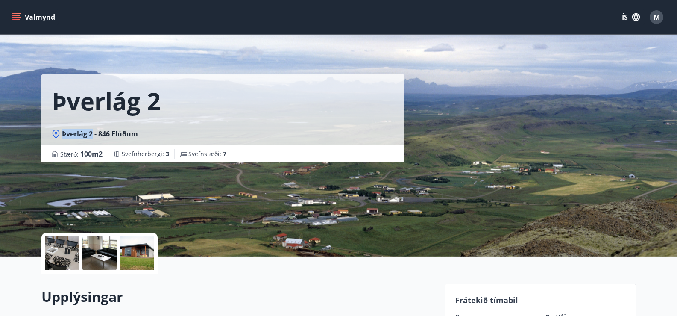
drag, startPoint x: 62, startPoint y: 129, endPoint x: 95, endPoint y: 131, distance: 32.9
click at [95, 131] on span "Þverlág 2 - 846 Flúðum" at bounding box center [100, 133] width 76 height 9
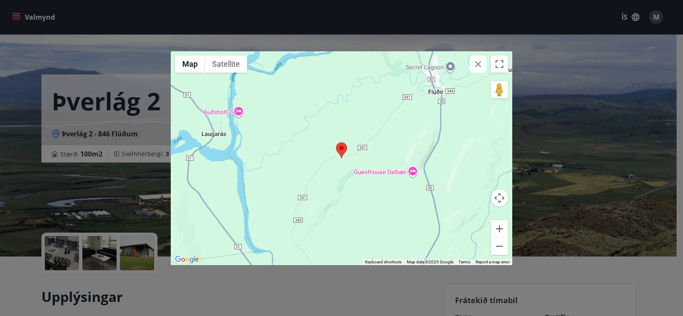
drag, startPoint x: 164, startPoint y: 94, endPoint x: 87, endPoint y: 85, distance: 77.8
click at [122, 94] on div "← Move left → Move right ↑ Move up ↓ Move down + Zoom in - Zoom out Home Jump l…" at bounding box center [341, 158] width 683 height 316
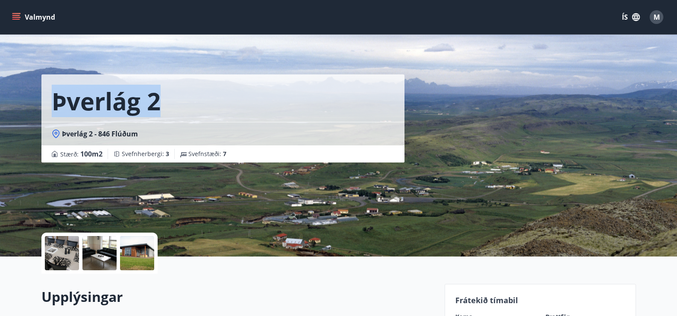
drag, startPoint x: 57, startPoint y: 103, endPoint x: 124, endPoint y: 103, distance: 67.1
click at [156, 100] on h1 "Þverlág 2" at bounding box center [106, 101] width 109 height 32
copy h1 "Þverlág 2"
